Goal: Task Accomplishment & Management: Manage account settings

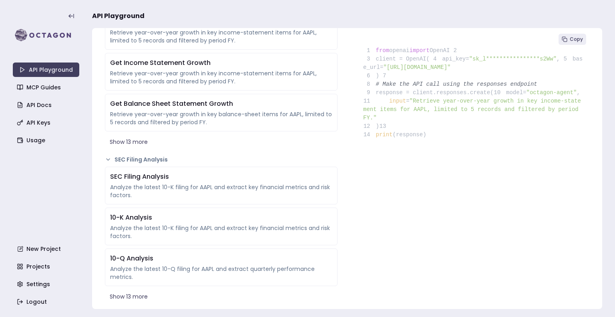
scroll to position [200, 0]
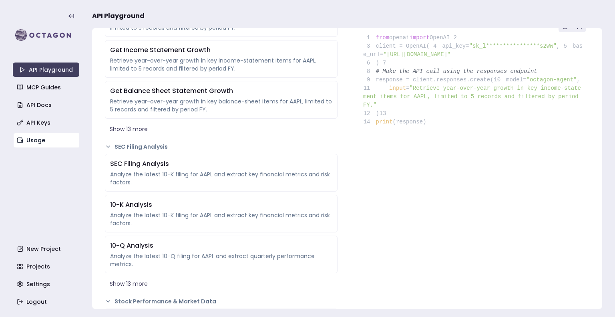
click at [64, 146] on link "Usage" at bounding box center [47, 140] width 66 height 14
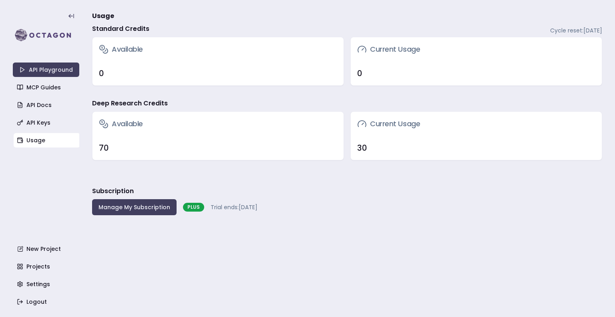
click at [192, 261] on main "Usage Standard Credits Cycle reset: [DATE] Available 0 Current Usage 0 Deep Res…" at bounding box center [347, 158] width 510 height 317
click at [351, 139] on div "30" at bounding box center [476, 148] width 251 height 24
click at [360, 126] on icon at bounding box center [362, 124] width 10 height 10
click at [144, 218] on main "Usage Standard Credits Cycle reset: [DATE] Available 0 Current Usage 0 Deep Res…" at bounding box center [347, 158] width 510 height 317
click at [157, 206] on button "Manage My Subscription" at bounding box center [134, 207] width 84 height 16
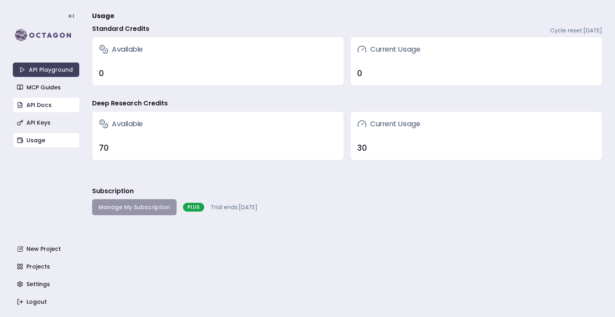
click at [40, 104] on link "API Docs" at bounding box center [47, 105] width 66 height 14
